Goal: Task Accomplishment & Management: Manage account settings

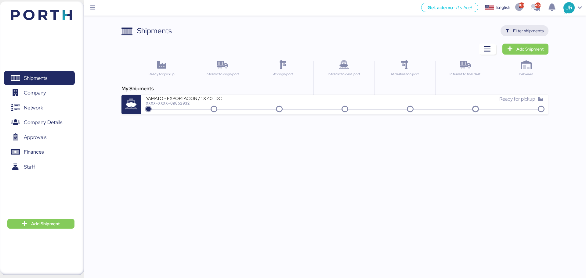
click at [517, 32] on span "Filter shipments" at bounding box center [528, 30] width 31 height 7
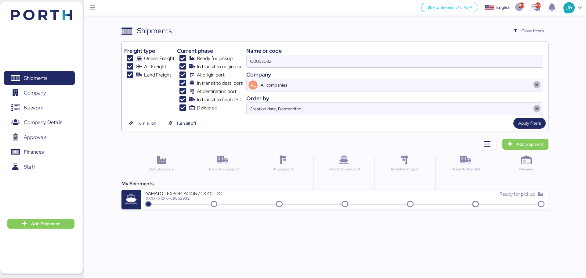
drag, startPoint x: 281, startPoint y: 63, endPoint x: 185, endPoint y: 65, distance: 95.9
click at [187, 65] on div "Freight type Ocean Freight Air Freight Land Freight Current phase Ready for pic…" at bounding box center [334, 79] width 421 height 71
paste input "1969"
type input "O0051969"
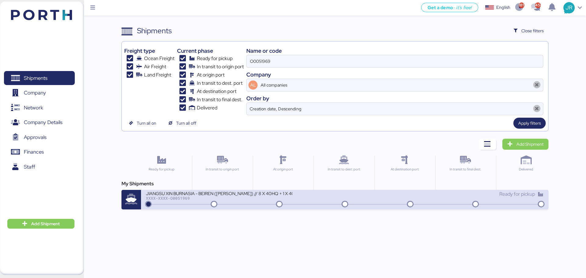
click at [163, 204] on div at bounding box center [344, 204] width 395 height 1
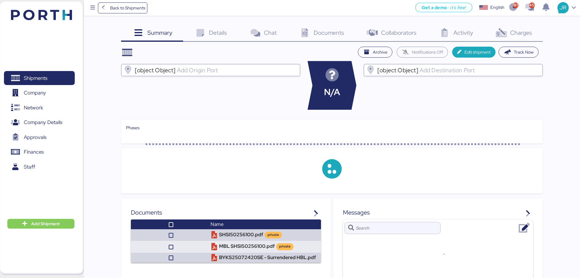
click at [512, 31] on span "Charges" at bounding box center [521, 33] width 22 height 8
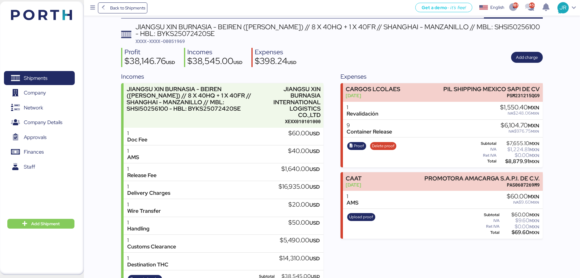
scroll to position [44, 0]
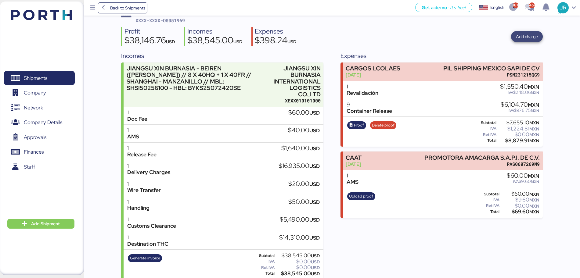
click at [524, 33] on span "Add charge" at bounding box center [527, 36] width 22 height 7
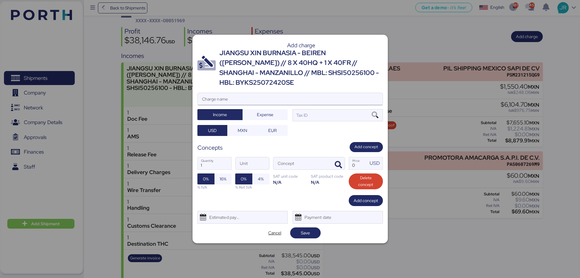
click at [212, 96] on input "Charge name" at bounding box center [290, 99] width 185 height 12
type input "ANTICIPO AA"
click at [266, 111] on span "Expense" at bounding box center [265, 114] width 16 height 7
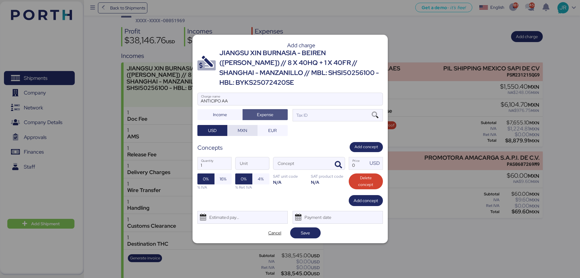
click at [246, 128] on span "MXN" at bounding box center [242, 130] width 9 height 7
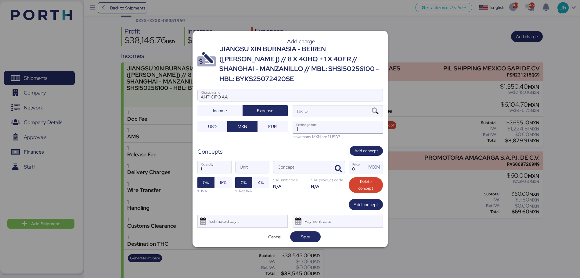
click at [319, 122] on input "1" at bounding box center [338, 127] width 90 height 12
paste input "18.6800"
type input "18.68"
click at [373, 108] on icon at bounding box center [375, 111] width 10 height 7
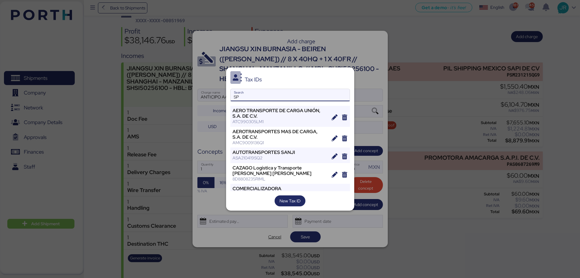
type input "S"
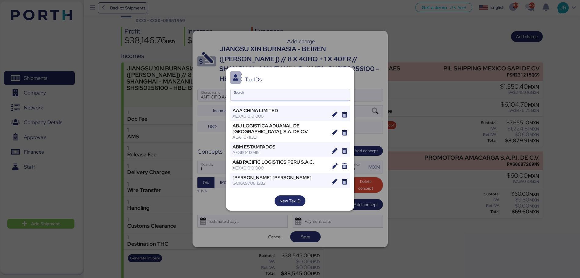
paste input "[PERSON_NAME] MEXICO INTERNACIONAL S.A. DE C.V."
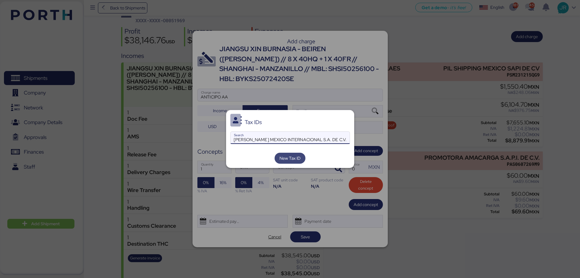
type input "[PERSON_NAME] MEXICO INTERNACIONAL S.A. DE C.V."
click at [291, 157] on span "New Tax ID" at bounding box center [290, 158] width 21 height 7
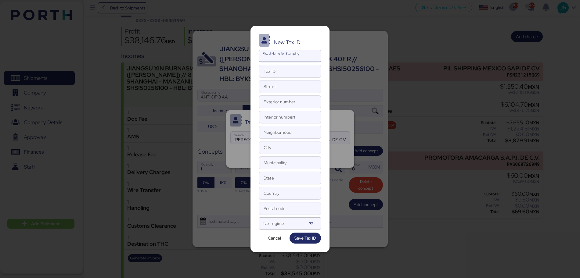
click at [278, 57] on input "Fiscal Name for Stamping" at bounding box center [289, 56] width 61 height 12
paste input "[PERSON_NAME] MEXICO INTERNACIONAL S.A. DE C.V."
type input "[PERSON_NAME] MEXICO INTERNACIONAL S.A. DE C.V."
click at [272, 191] on input "Country" at bounding box center [289, 193] width 61 height 12
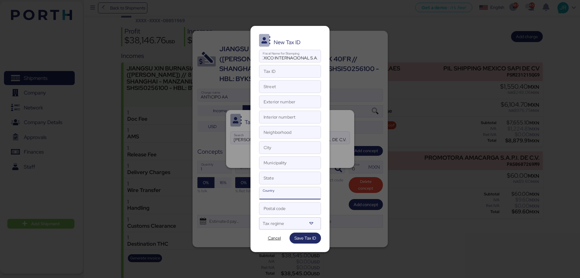
scroll to position [0, 0]
type input "MEXICO"
click at [272, 228] on div at bounding box center [285, 226] width 44 height 8
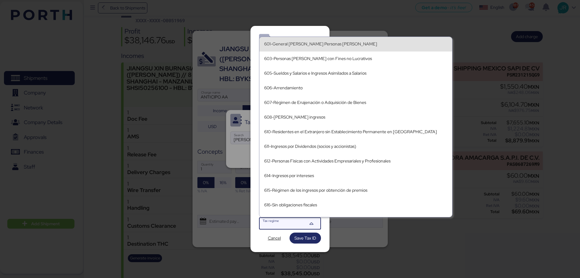
click at [355, 46] on div "601-General de Ley Personas Morales" at bounding box center [355, 44] width 183 height 5
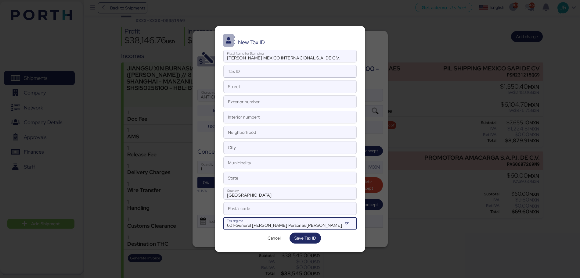
click at [277, 72] on input "Tax ID" at bounding box center [290, 71] width 132 height 12
paste input "SMI021211JY8"
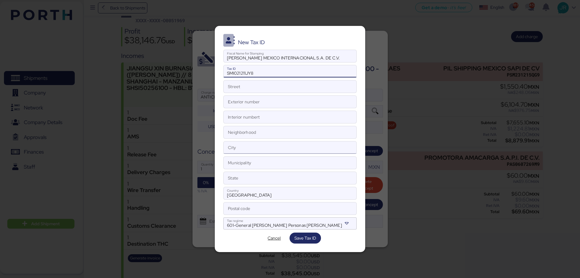
type input "SMI021211JY8"
click at [269, 150] on input "City" at bounding box center [290, 148] width 132 height 12
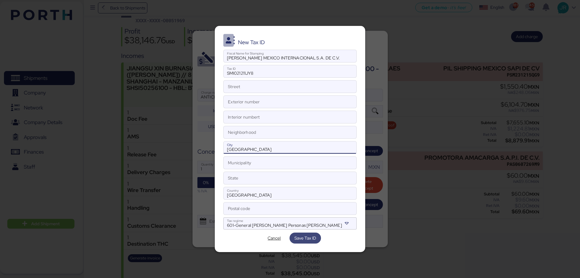
type input "CIUDAD DE MEXICO"
click at [306, 238] on span "Save Tax ID" at bounding box center [306, 238] width 22 height 7
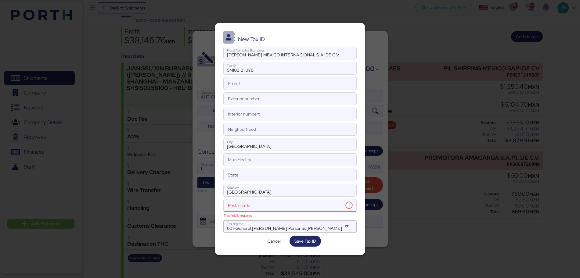
click at [257, 201] on input "Postal code This field is required" at bounding box center [284, 206] width 120 height 12
paste input "06700"
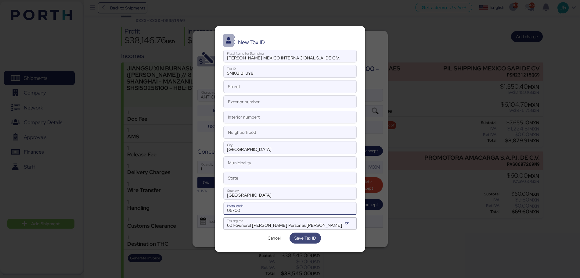
type input "06700"
click at [298, 235] on span "Save Tax ID" at bounding box center [306, 238] width 22 height 7
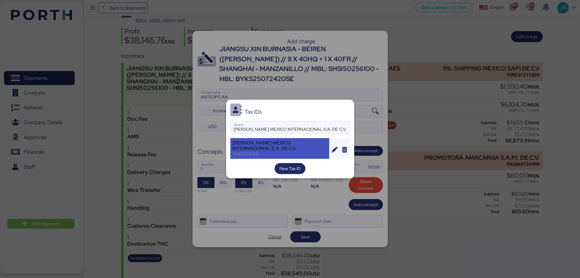
click at [273, 145] on div "[PERSON_NAME] MEXICO INTERNACIONAL S.A. DE C.V." at bounding box center [280, 145] width 95 height 11
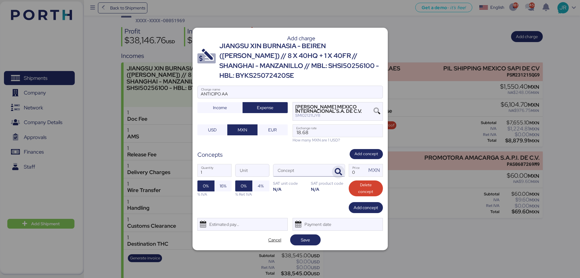
click at [339, 168] on icon "button" at bounding box center [338, 171] width 7 height 7
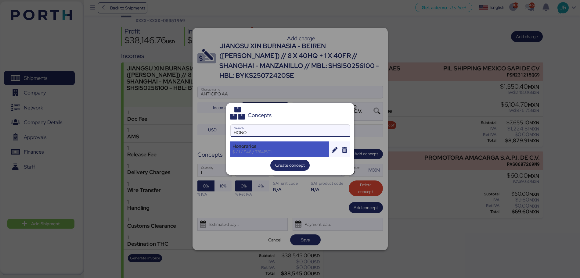
type input "HONO"
click at [256, 153] on div "$ / 1 / E48 / 78141501" at bounding box center [280, 151] width 95 height 5
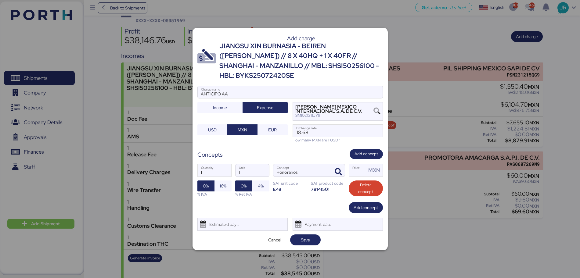
drag, startPoint x: 366, startPoint y: 172, endPoint x: 330, endPoint y: 173, distance: 35.4
click at [331, 173] on div "1 Quantity 1 Unit Honorarios Concept 1 Price MXN 0% 16% % IVA 0% 4% % Ret IVA S…" at bounding box center [290, 180] width 186 height 43
paste input "281034.4827586207"
type input "281034.4827586207"
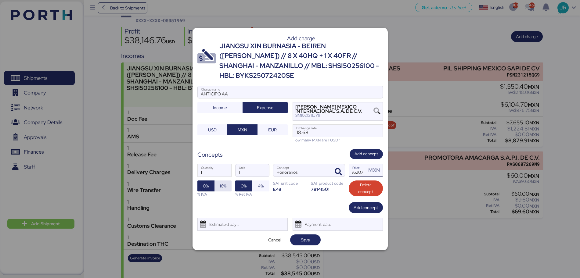
click at [221, 183] on span "16%" at bounding box center [223, 186] width 7 height 7
click at [243, 218] on div "Estimated payment date" at bounding box center [242, 224] width 90 height 13
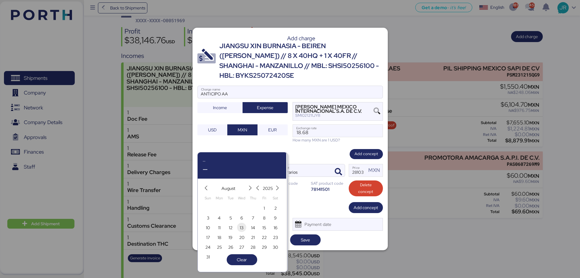
click at [245, 227] on span "13" at bounding box center [241, 227] width 7 height 7
type input "[DATE]"
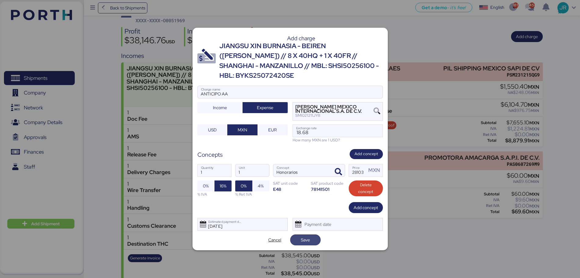
click at [306, 237] on span "Save" at bounding box center [305, 240] width 9 height 7
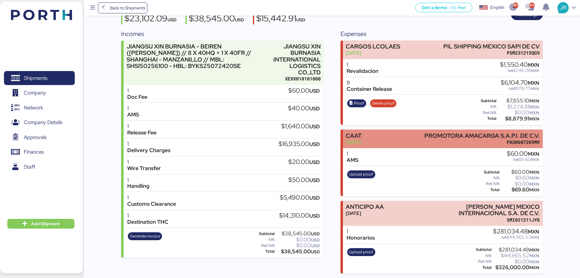
scroll to position [66, 0]
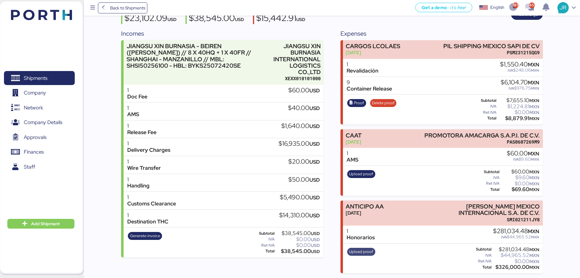
click at [360, 252] on span "Upload proof" at bounding box center [361, 252] width 24 height 7
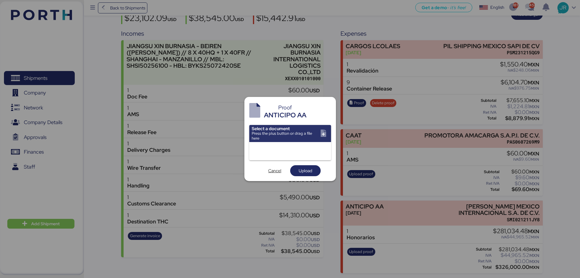
scroll to position [0, 0]
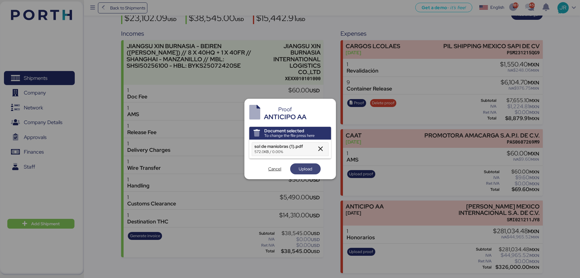
click at [303, 174] on span "Upload" at bounding box center [305, 169] width 31 height 11
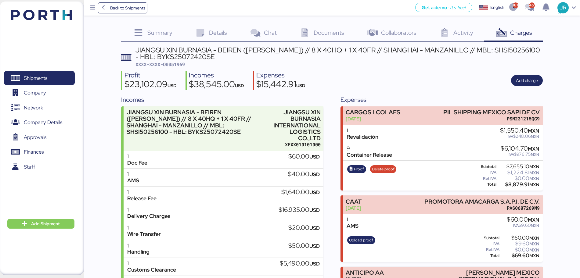
scroll to position [66, 0]
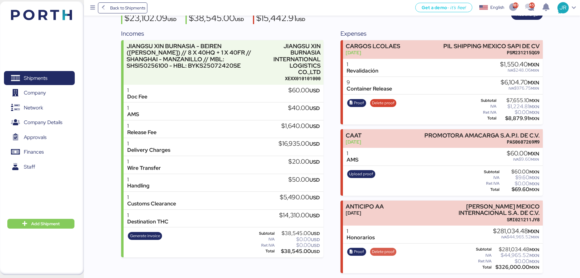
click at [382, 252] on span "Delete proof" at bounding box center [383, 252] width 23 height 7
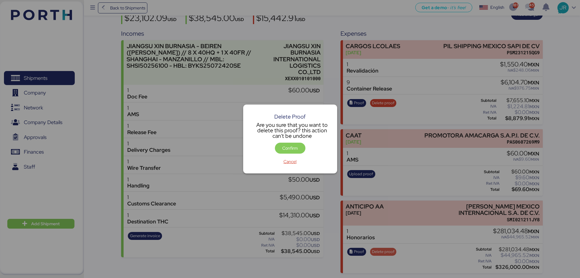
scroll to position [0, 0]
click at [289, 147] on span "Confirm" at bounding box center [290, 148] width 16 height 7
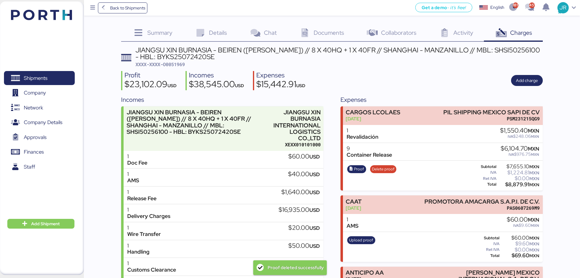
scroll to position [66, 0]
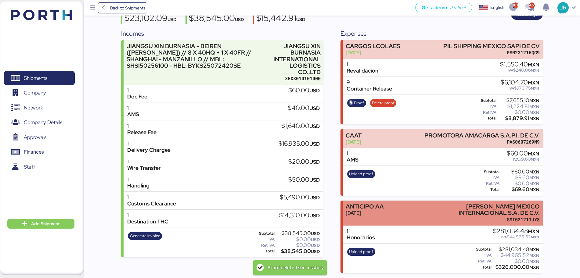
click at [404, 206] on div "ANTICIPO AA Aug 13, 2025 SPARBER MEXICO INTERNACIONAL S.A. DE C.V. SMI021211JY8" at bounding box center [443, 213] width 200 height 25
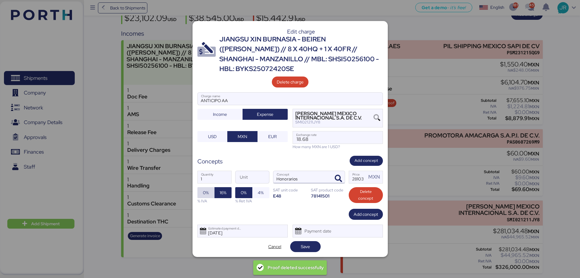
drag, startPoint x: 209, startPoint y: 189, endPoint x: 322, endPoint y: 177, distance: 113.2
click at [210, 189] on span "0%" at bounding box center [205, 192] width 17 height 11
click at [353, 172] on input "281034.4827586207" at bounding box center [358, 177] width 18 height 12
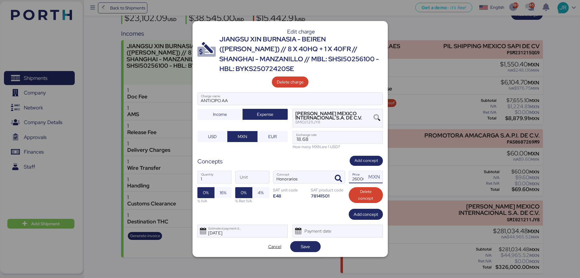
scroll to position [0, 5]
type input "326000"
click at [302, 243] on span "Save" at bounding box center [305, 246] width 9 height 7
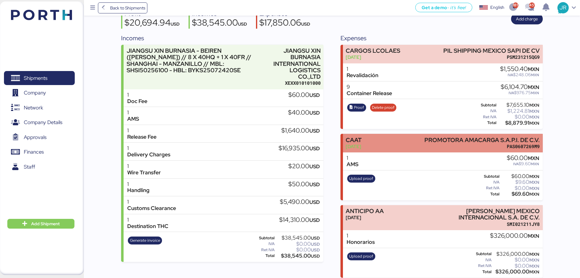
scroll to position [66, 0]
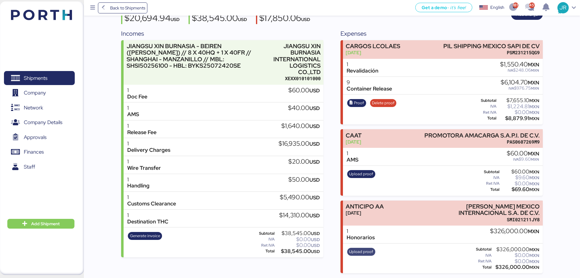
click at [366, 248] on div "Upload proof" at bounding box center [361, 258] width 32 height 25
click at [365, 253] on span "Upload proof" at bounding box center [361, 252] width 24 height 7
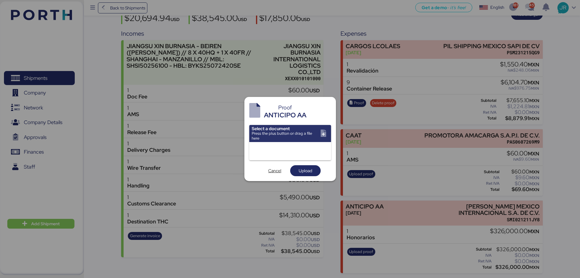
scroll to position [0, 0]
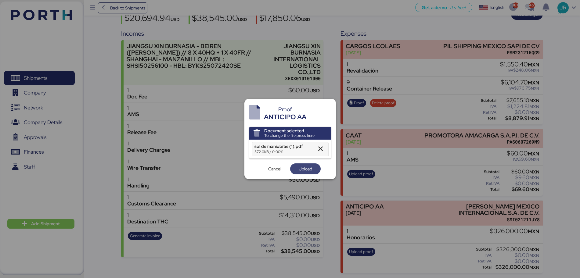
click at [300, 169] on span "Upload" at bounding box center [305, 168] width 13 height 7
click at [302, 173] on span "Upload" at bounding box center [305, 169] width 21 height 9
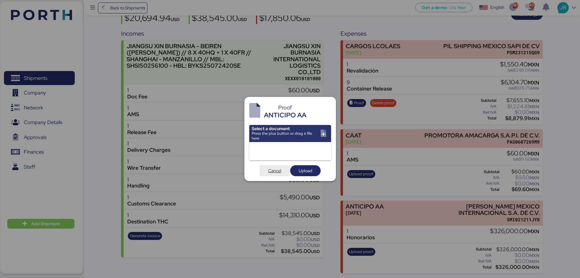
click at [277, 170] on span "Cancel" at bounding box center [274, 170] width 13 height 7
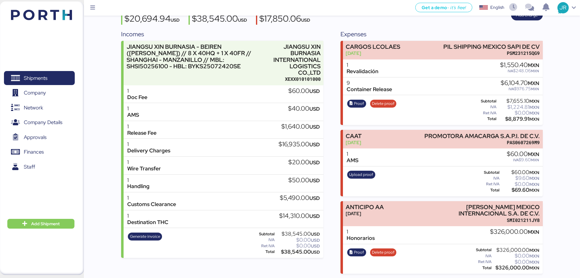
scroll to position [66, 0]
